Goal: Information Seeking & Learning: Learn about a topic

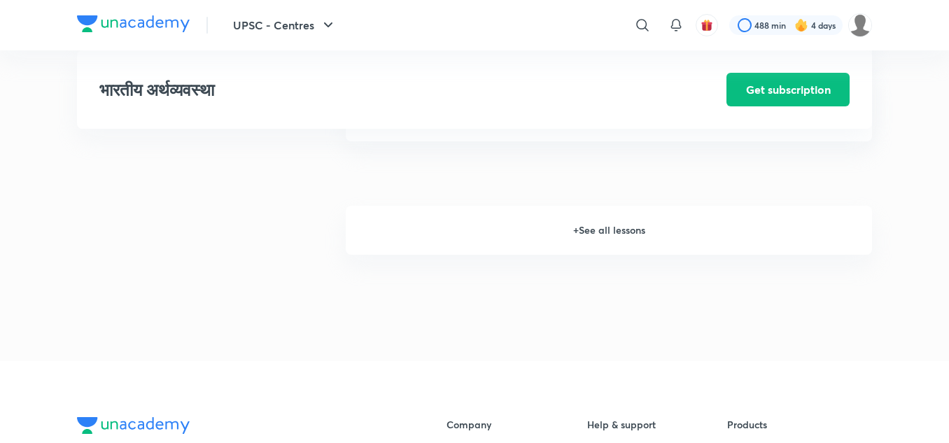
scroll to position [1959, 0]
drag, startPoint x: 0, startPoint y: 0, endPoint x: 623, endPoint y: 230, distance: 664.4
click at [623, 230] on h6 "+ See all lessons" at bounding box center [609, 228] width 526 height 49
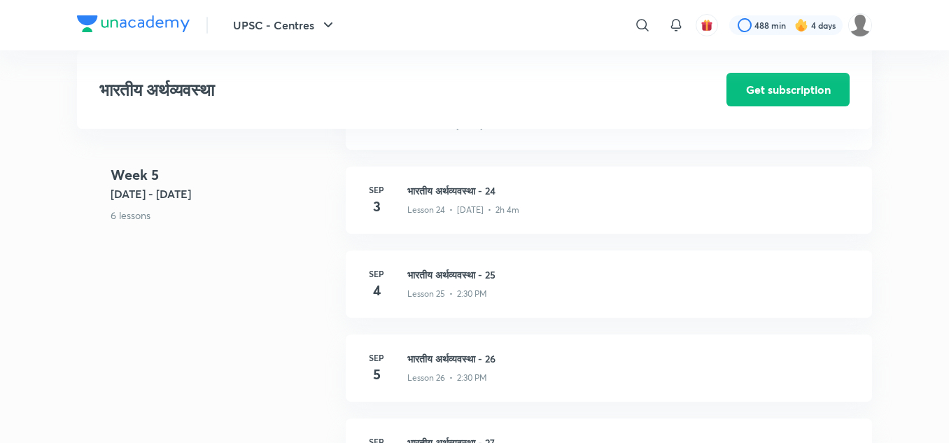
scroll to position [2686, 0]
click at [462, 290] on p "Lesson 25 • 2:30 PM" at bounding box center [447, 295] width 80 height 13
